Goal: Information Seeking & Learning: Learn about a topic

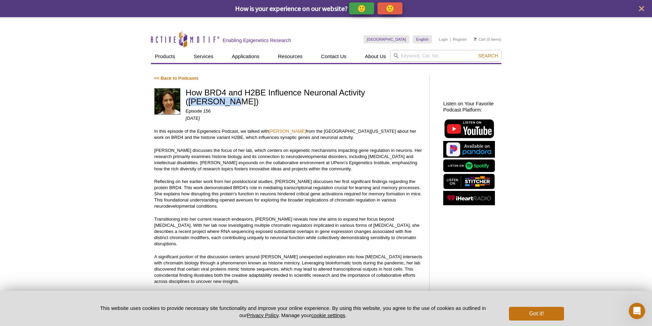
drag, startPoint x: 370, startPoint y: 91, endPoint x: 408, endPoint y: 92, distance: 38.0
click at [408, 92] on h1 "How BRD4 and H2BE Influence Neuronal Activity ([PERSON_NAME])" at bounding box center [304, 97] width 237 height 19
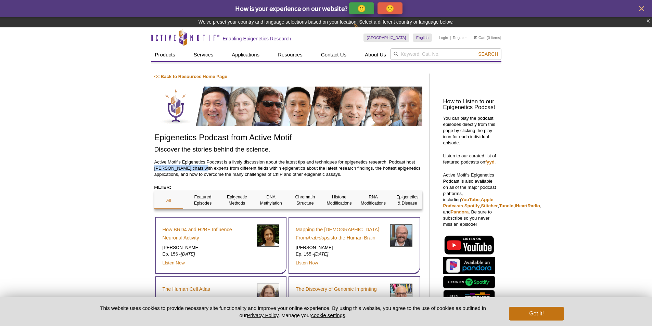
drag, startPoint x: 416, startPoint y: 161, endPoint x: 186, endPoint y: 170, distance: 230.9
click at [186, 170] on p "Active Motif's Epigenetics Podcast is a lively discussion about the latest tips…" at bounding box center [288, 168] width 268 height 18
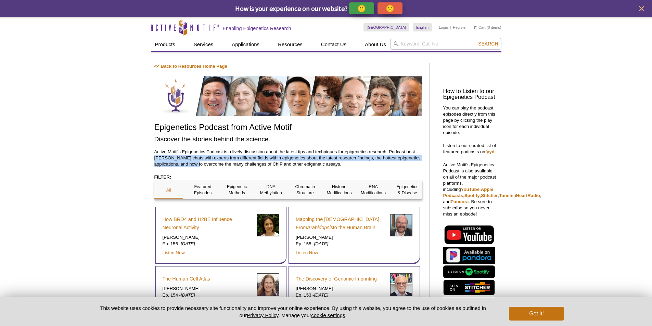
click at [172, 158] on p "Active Motif's Epigenetics Podcast is a lively discussion about the latest tips…" at bounding box center [288, 158] width 268 height 18
click at [183, 159] on p "Active Motif's Epigenetics Podcast is a lively discussion about the latest tips…" at bounding box center [288, 158] width 268 height 18
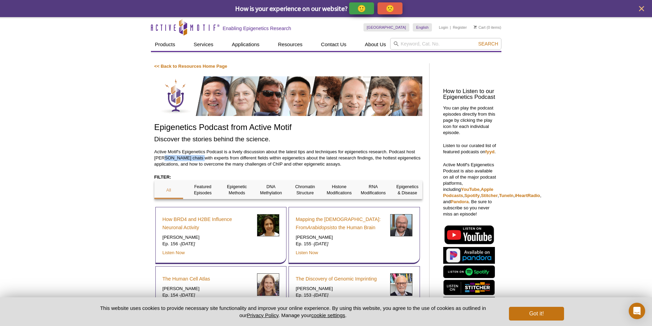
drag, startPoint x: 185, startPoint y: 157, endPoint x: 155, endPoint y: 156, distance: 30.5
click at [155, 156] on p "Active Motif's Epigenetics Podcast is a lively discussion about the latest tips…" at bounding box center [288, 158] width 268 height 18
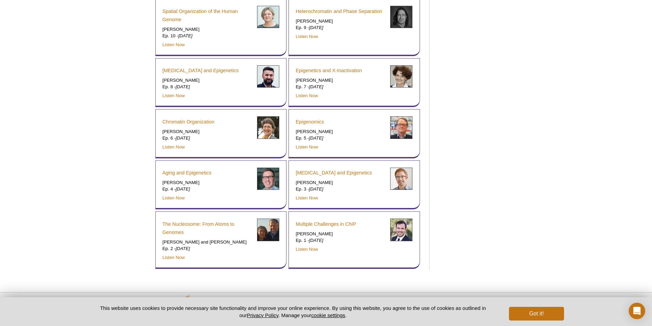
scroll to position [4634, 0]
